Goal: Transaction & Acquisition: Book appointment/travel/reservation

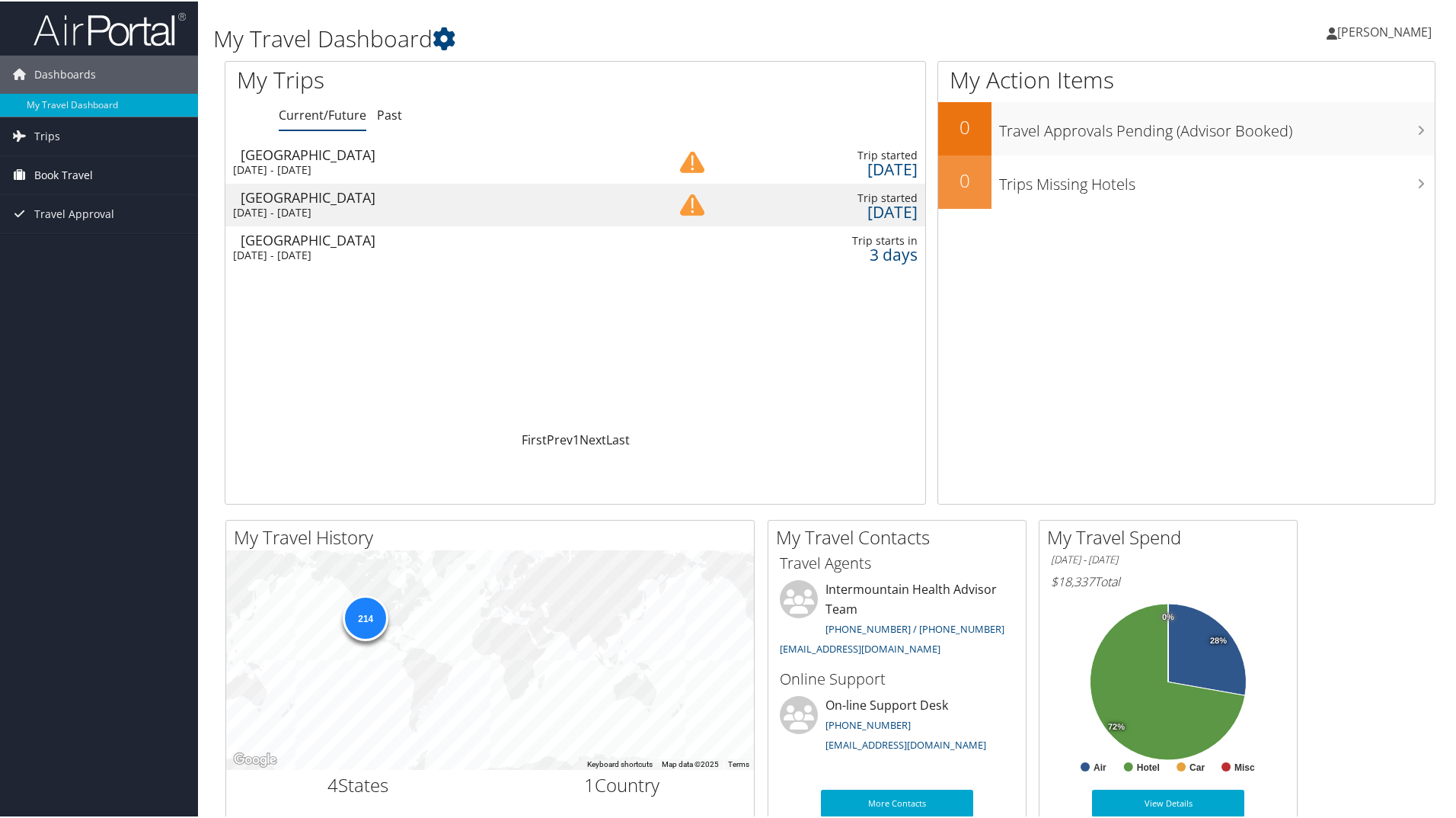
click at [54, 166] on span "Book Travel" at bounding box center [64, 174] width 59 height 39
drag, startPoint x: 54, startPoint y: 166, endPoint x: 115, endPoint y: 143, distance: 65.2
click at [115, 142] on link "Trips" at bounding box center [99, 135] width 198 height 39
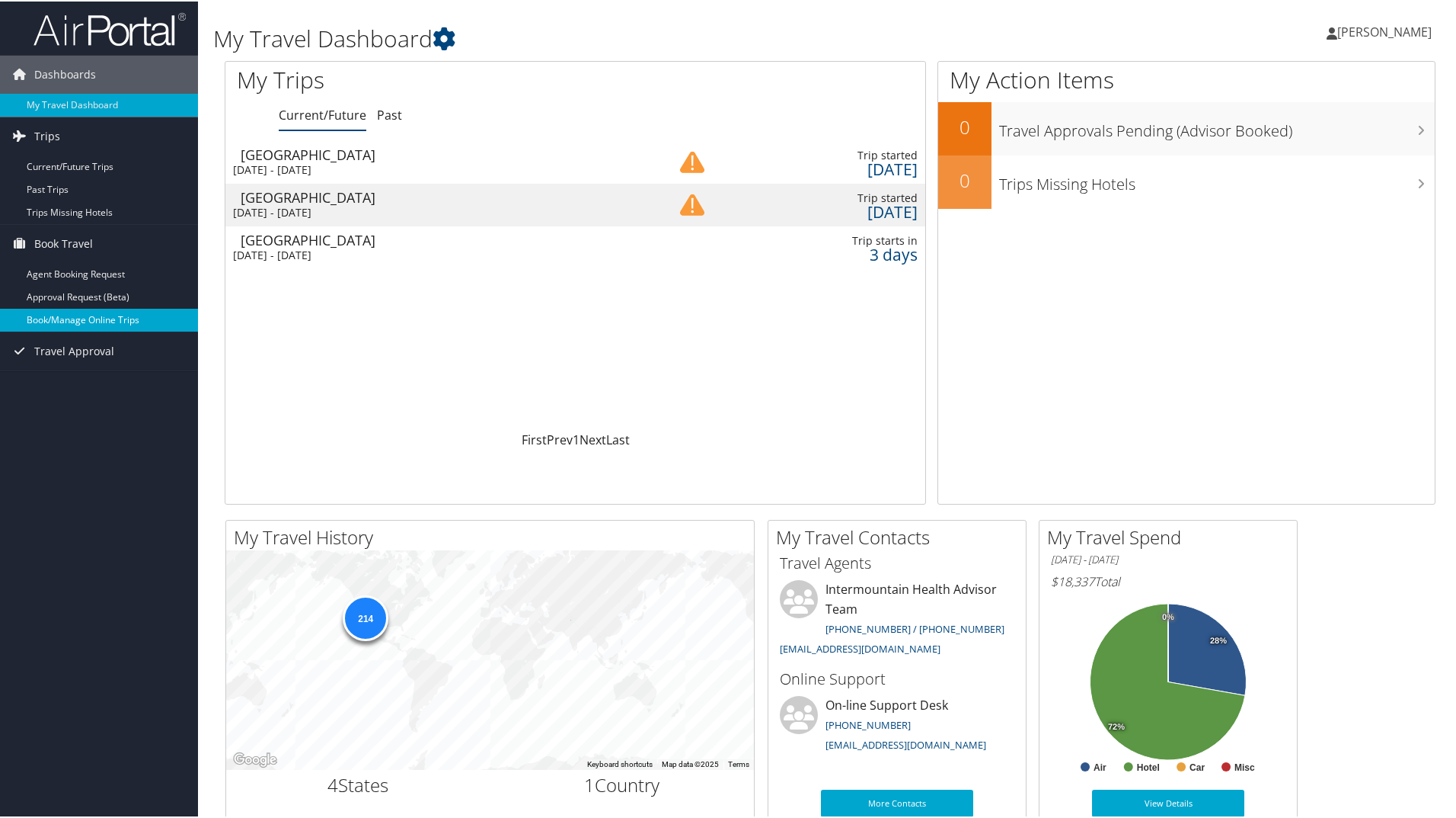
click at [82, 319] on link "Book/Manage Online Trips" at bounding box center [99, 318] width 198 height 23
click at [51, 158] on link "Current/Future Trips" at bounding box center [99, 165] width 198 height 23
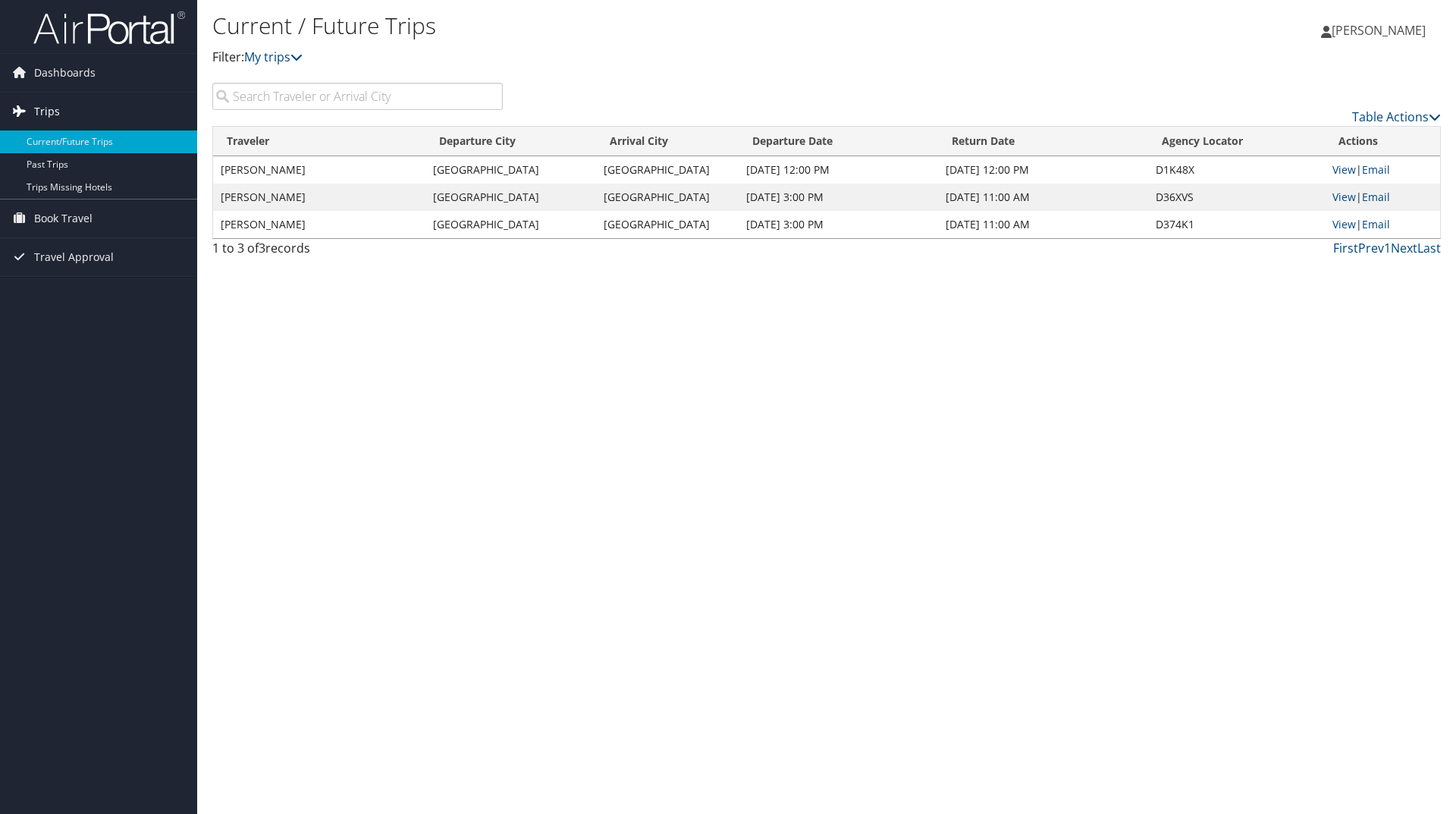
click at [71, 111] on link "Trips" at bounding box center [98, 112] width 197 height 38
click at [69, 117] on link "Trips" at bounding box center [98, 112] width 197 height 38
click at [88, 66] on span "Dashboards" at bounding box center [65, 73] width 62 height 38
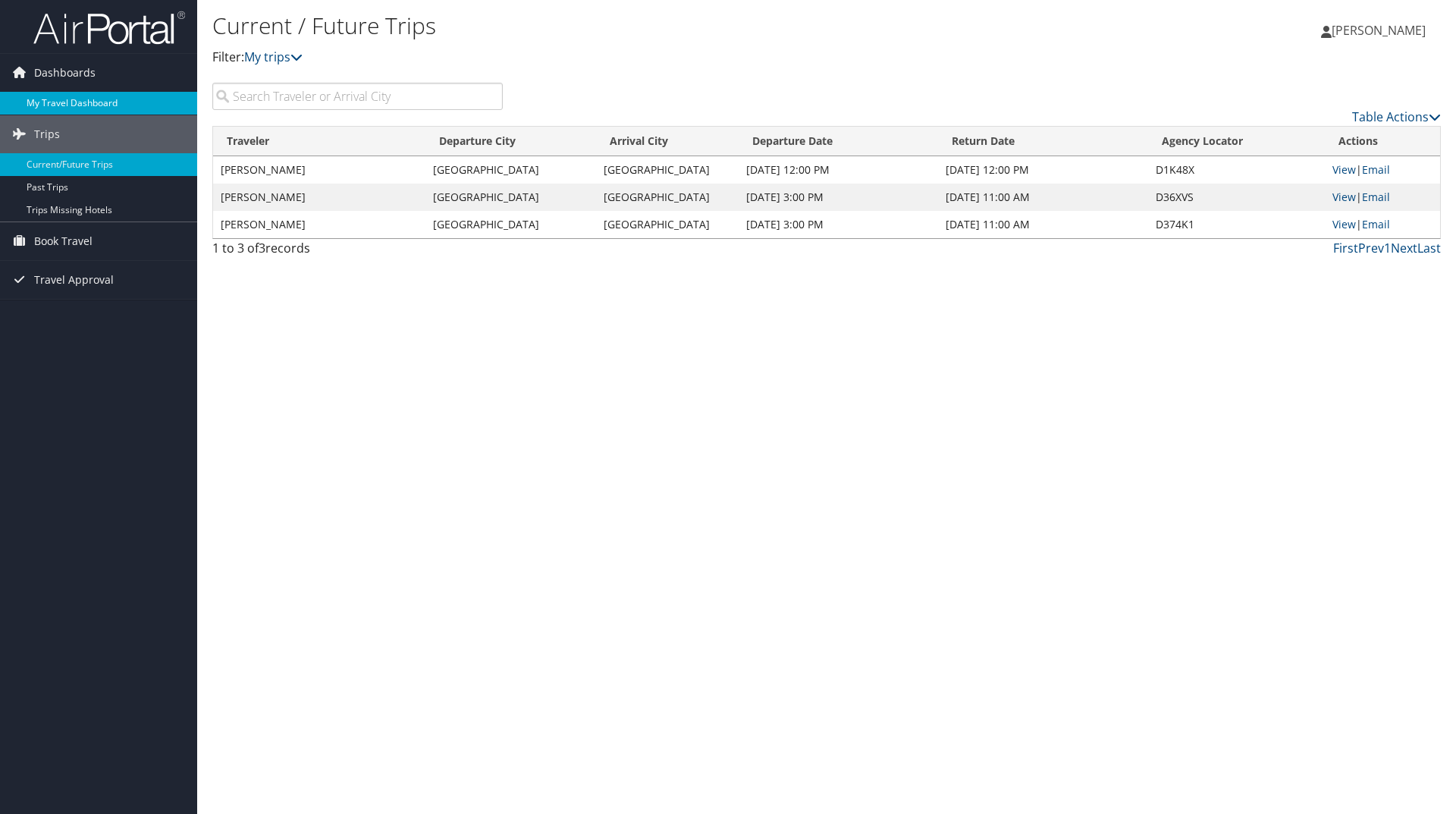
click at [85, 92] on link "My Travel Dashboard" at bounding box center [98, 102] width 197 height 22
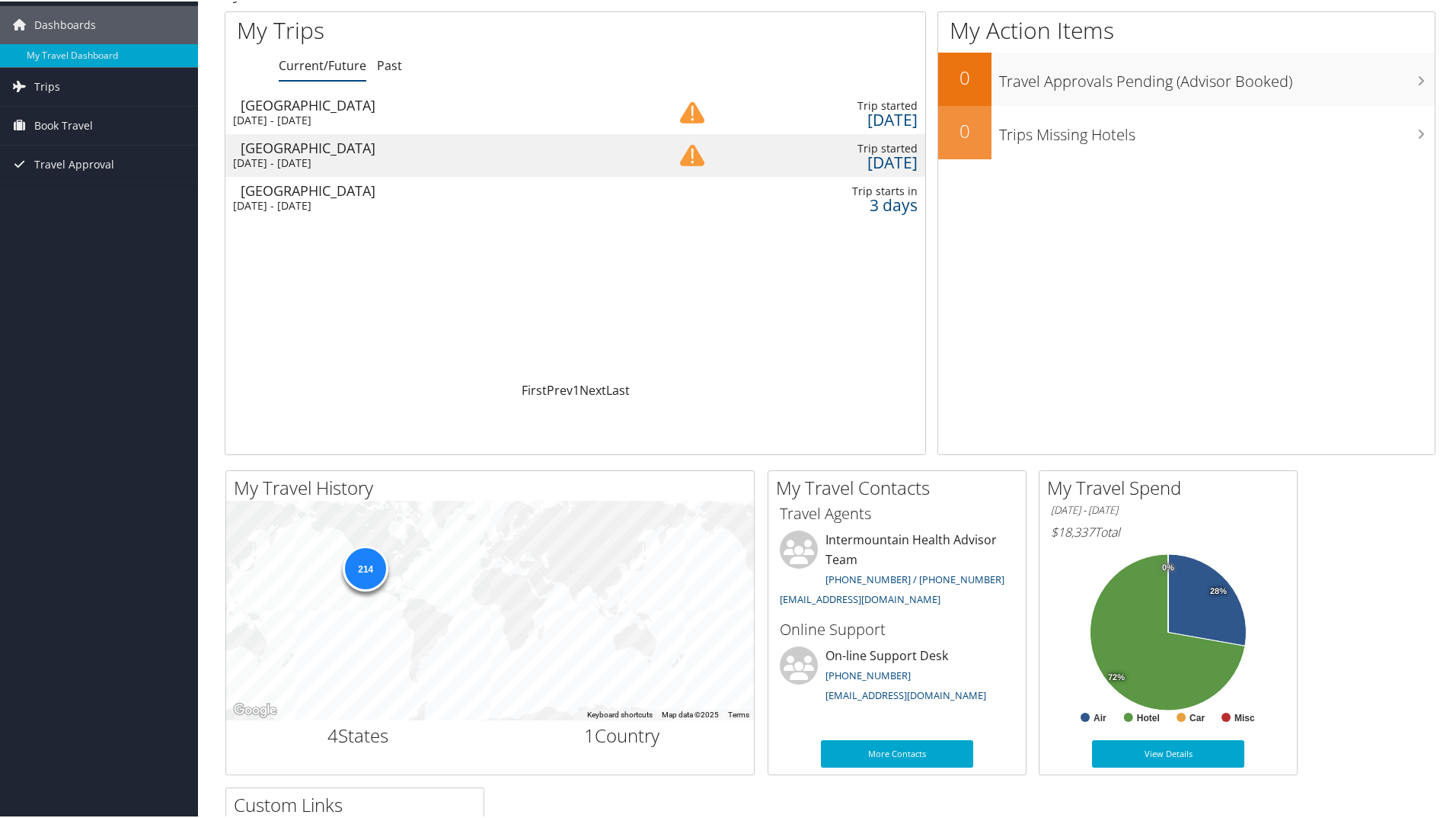
scroll to position [76, 0]
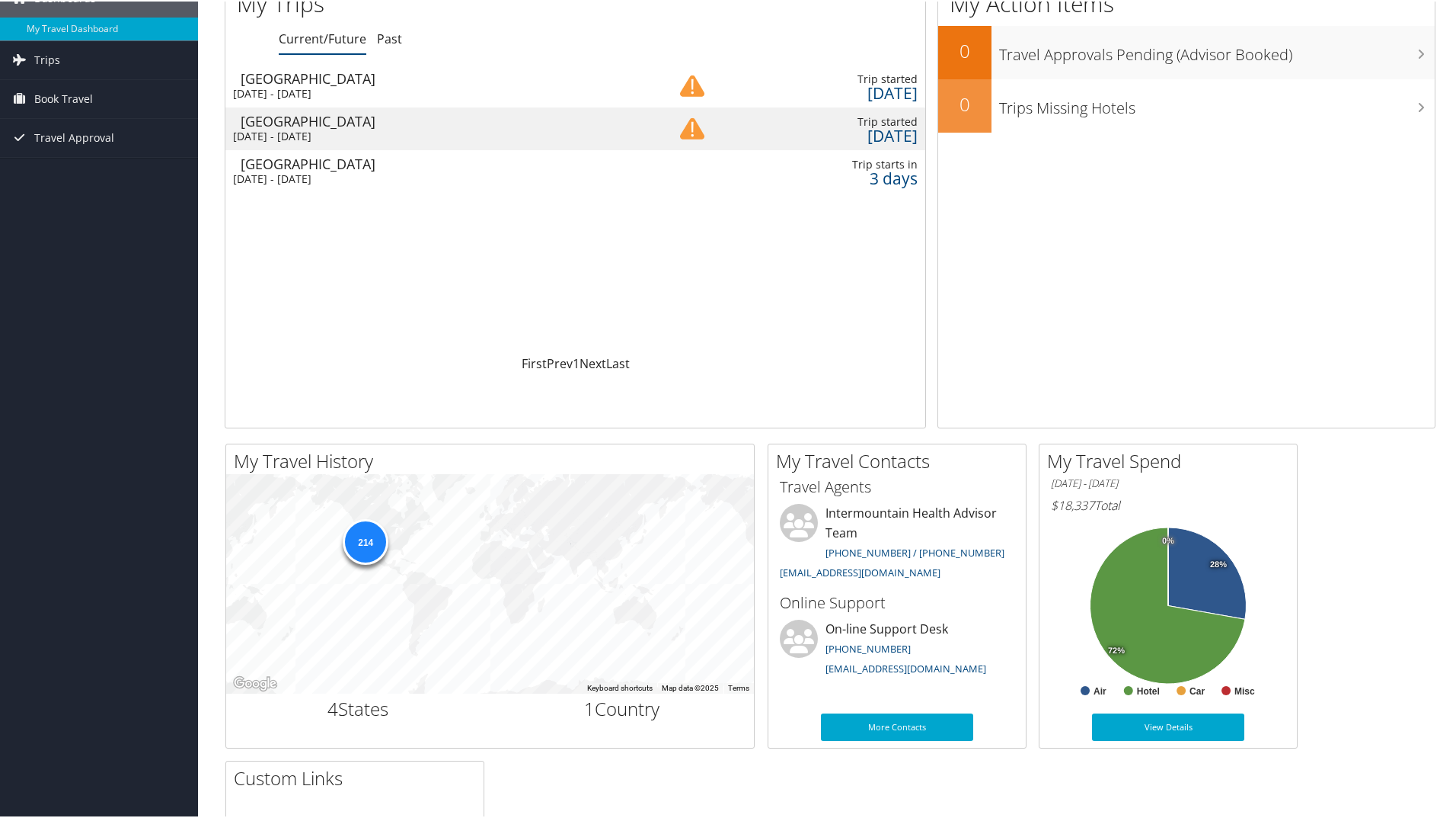
drag, startPoint x: 105, startPoint y: 528, endPoint x: 190, endPoint y: 799, distance: 284.0
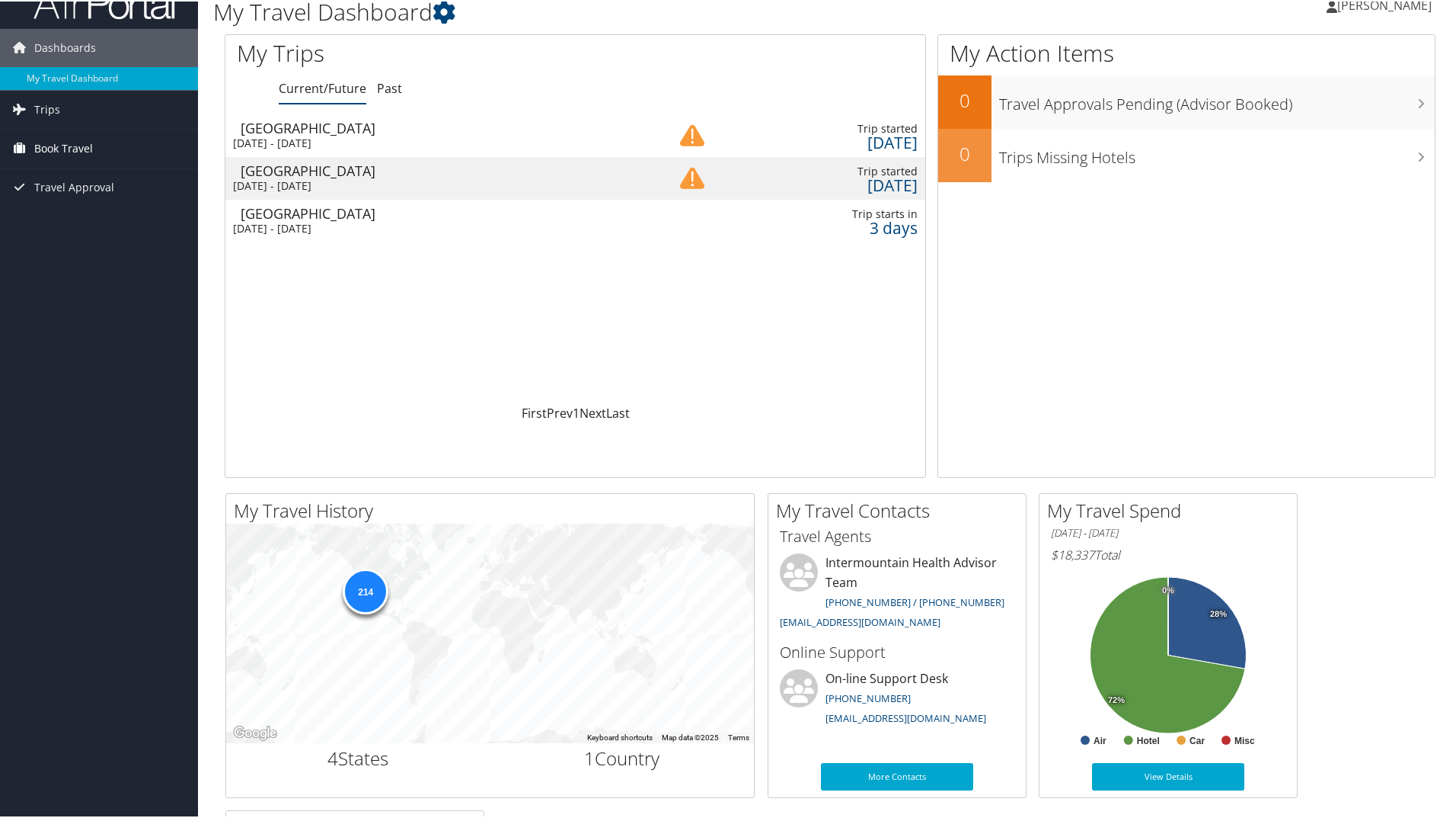
scroll to position [0, 0]
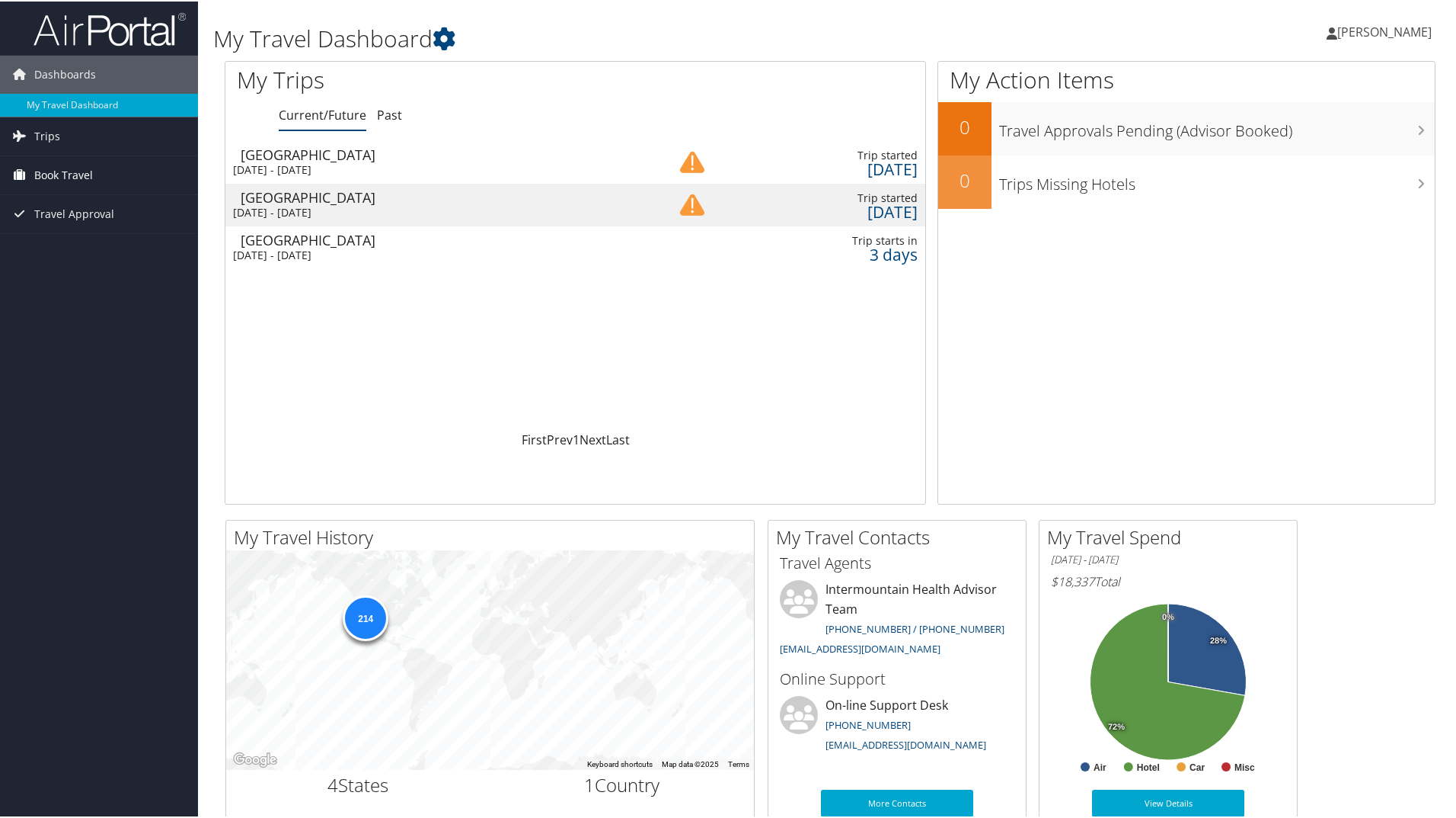
click at [87, 172] on span "Book Travel" at bounding box center [64, 174] width 59 height 39
click at [89, 246] on link "Book/Manage Online Trips" at bounding box center [99, 250] width 198 height 23
